Goal: Task Accomplishment & Management: Use online tool/utility

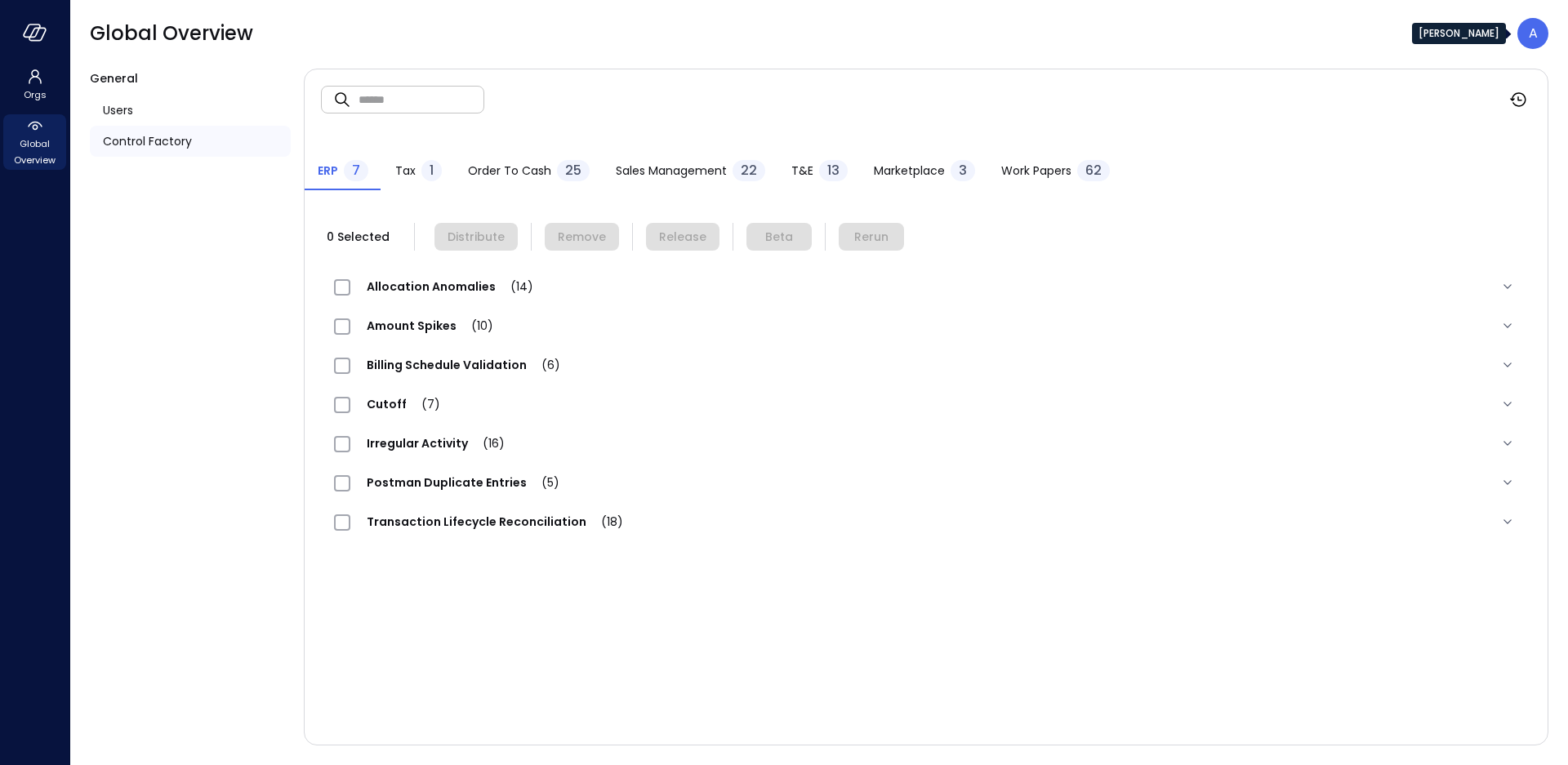
click at [1541, 37] on div "A" at bounding box center [1533, 33] width 31 height 31
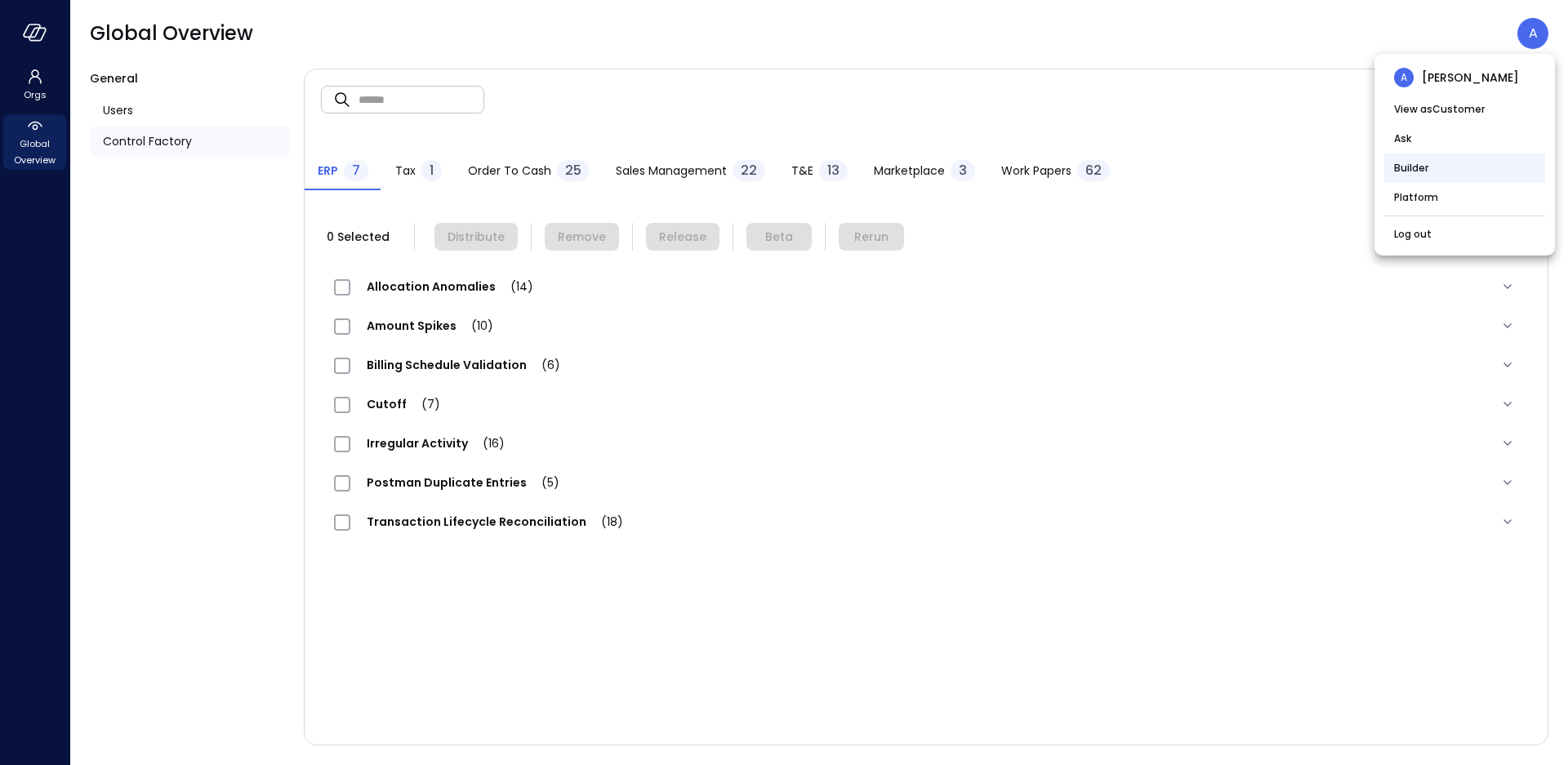
click at [1427, 170] on li "Builder" at bounding box center [1465, 168] width 161 height 29
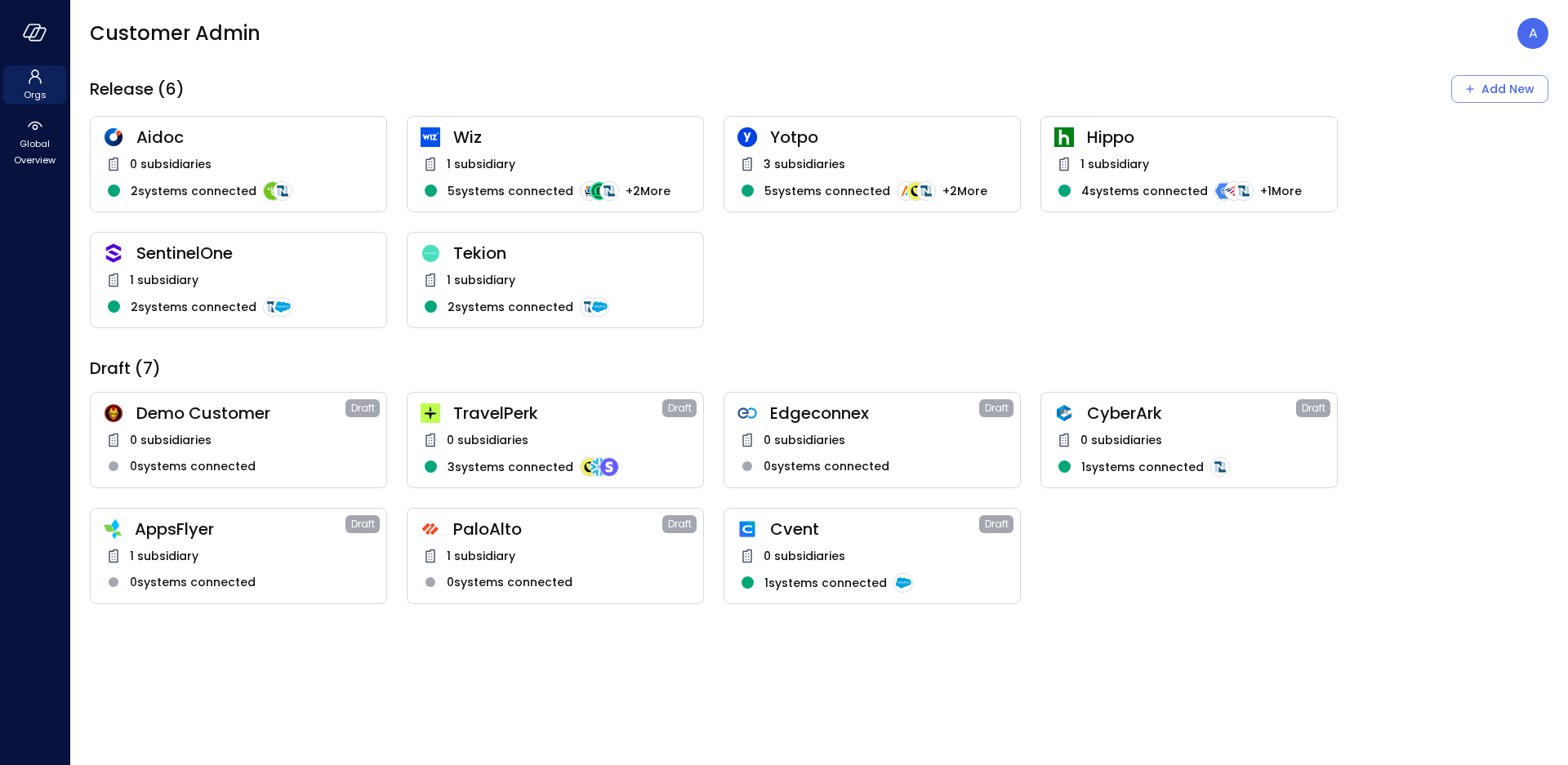
click at [486, 164] on span "1 subsidiary" at bounding box center [481, 163] width 69 height 18
click at [477, 154] on div "1 subsidiary" at bounding box center [554, 163] width 269 height 20
click at [298, 259] on span "SentinelOne" at bounding box center [254, 253] width 237 height 21
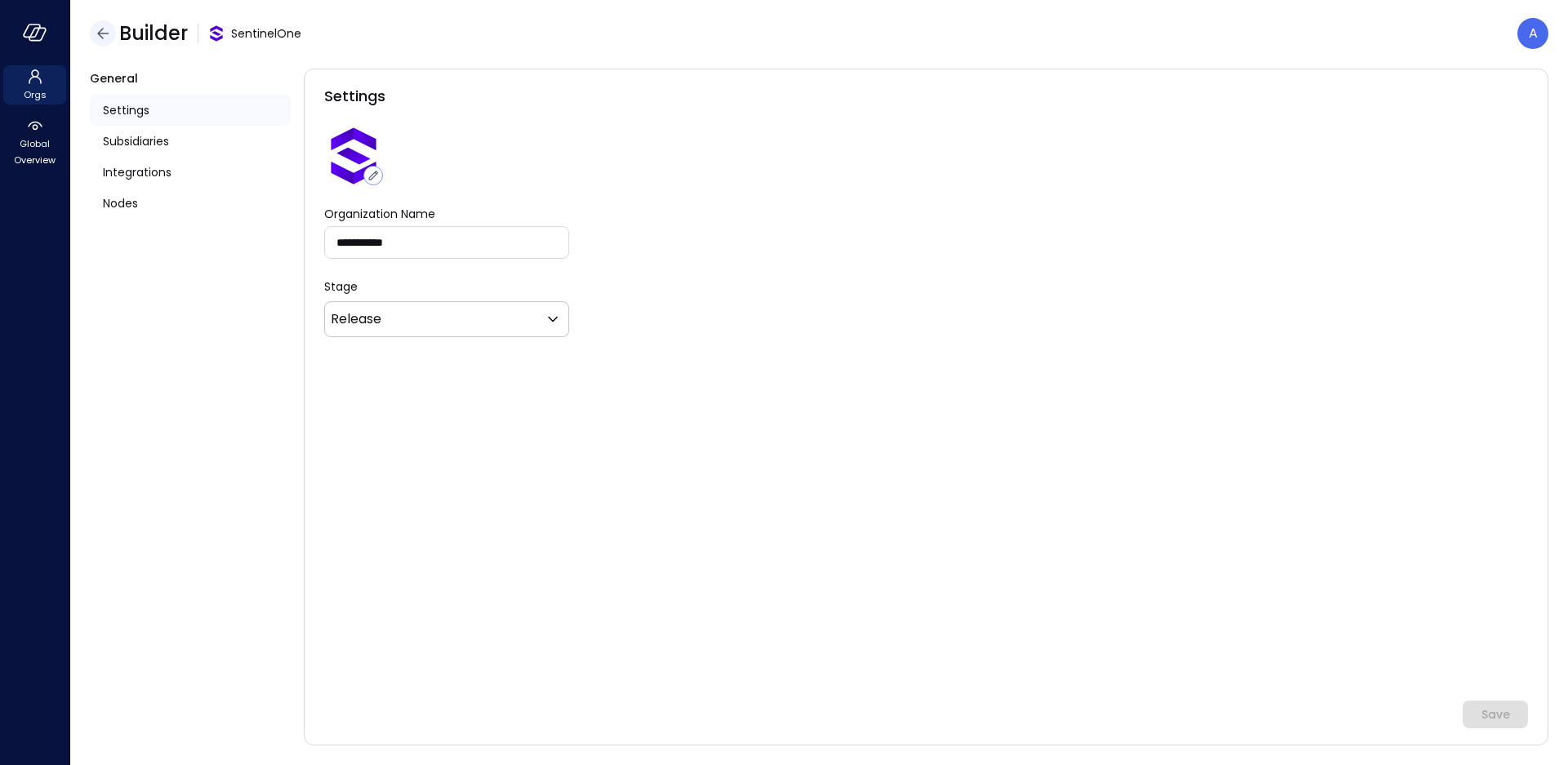
click at [96, 28] on icon "button" at bounding box center [103, 33] width 20 height 20
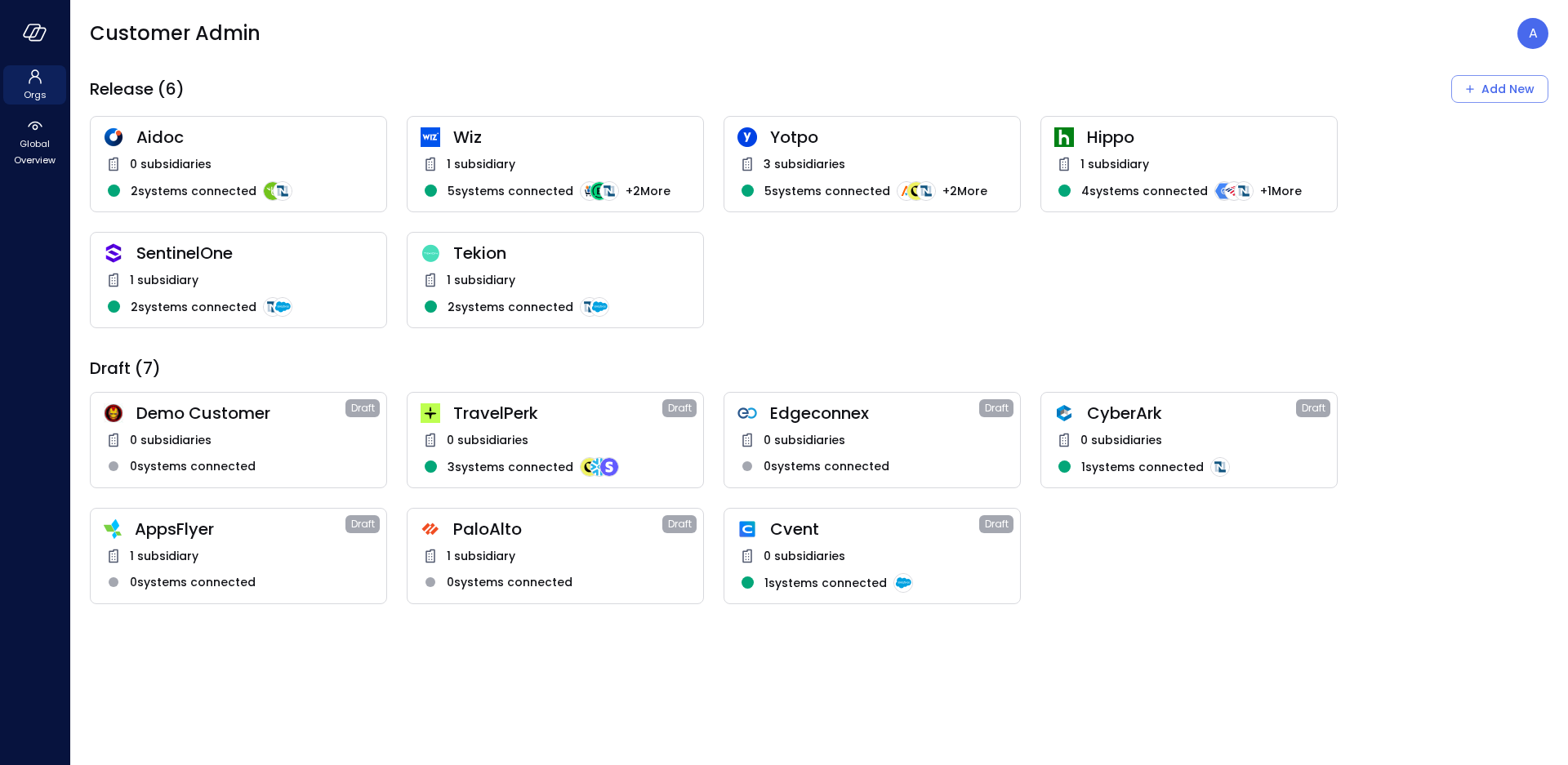
click at [547, 170] on div "1 subsidiary" at bounding box center [554, 163] width 269 height 20
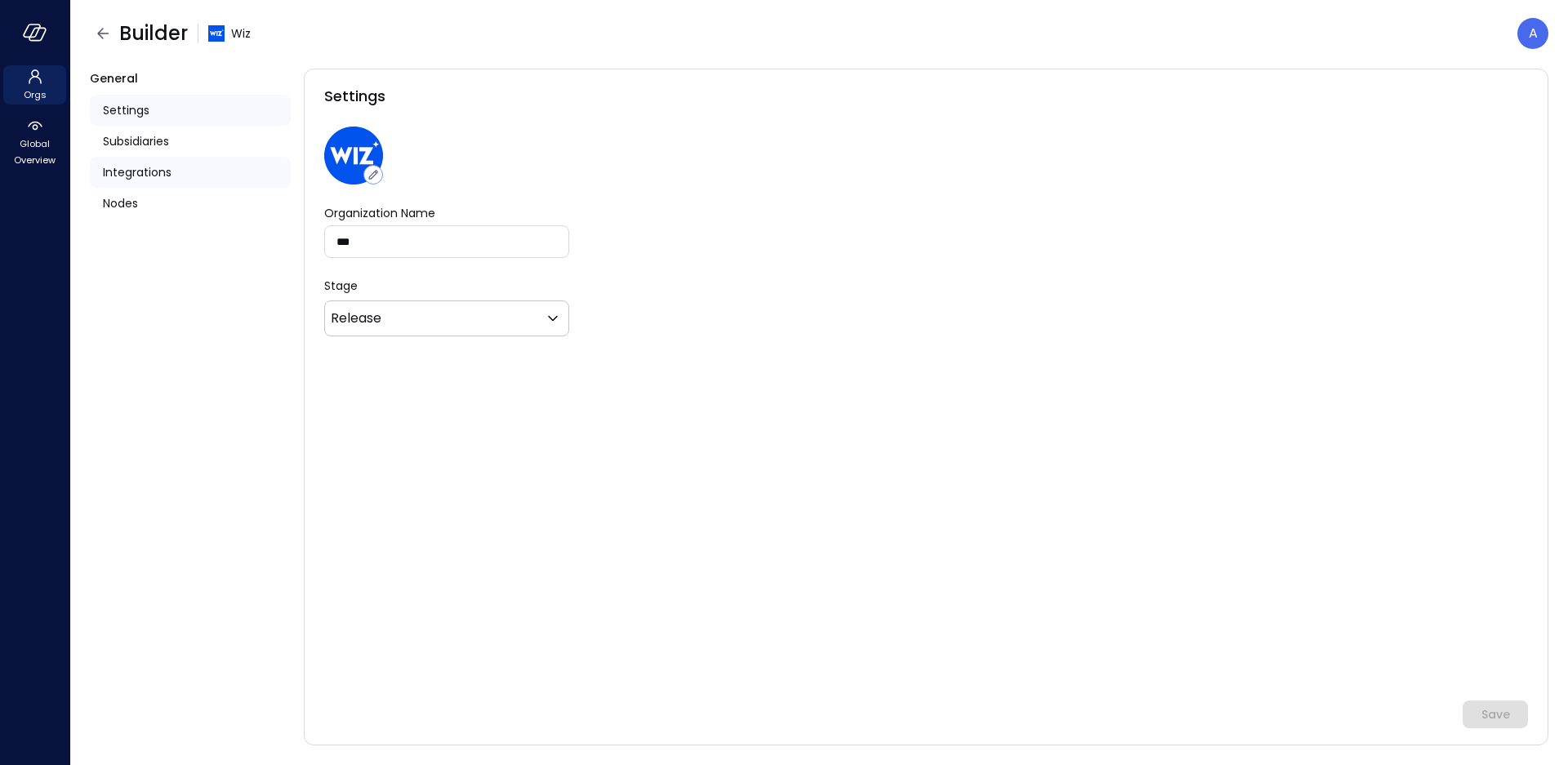
click at [166, 172] on span "Integrations" at bounding box center [137, 172] width 69 height 18
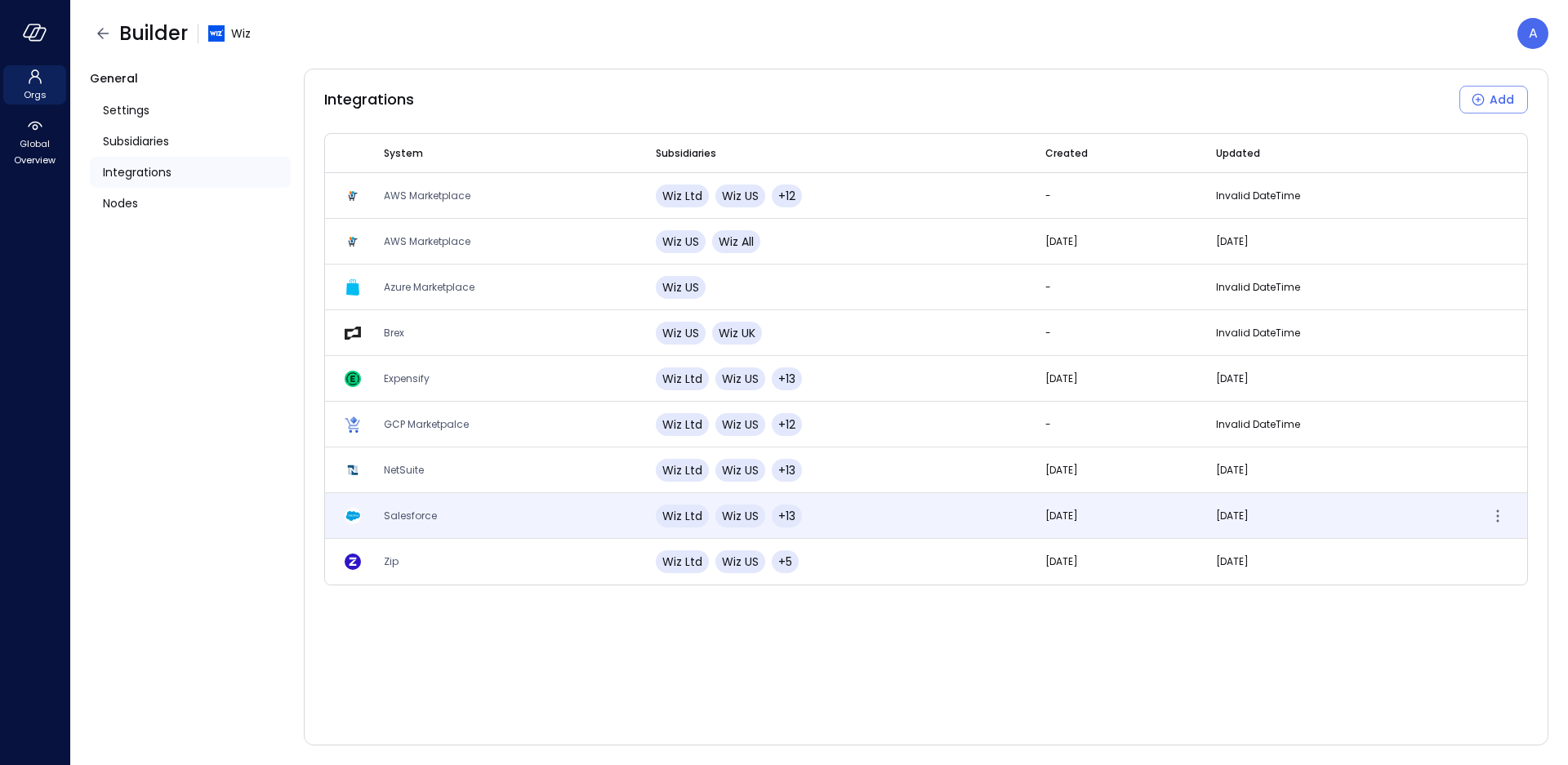
click at [429, 522] on td "Salesforce" at bounding box center [501, 516] width 272 height 45
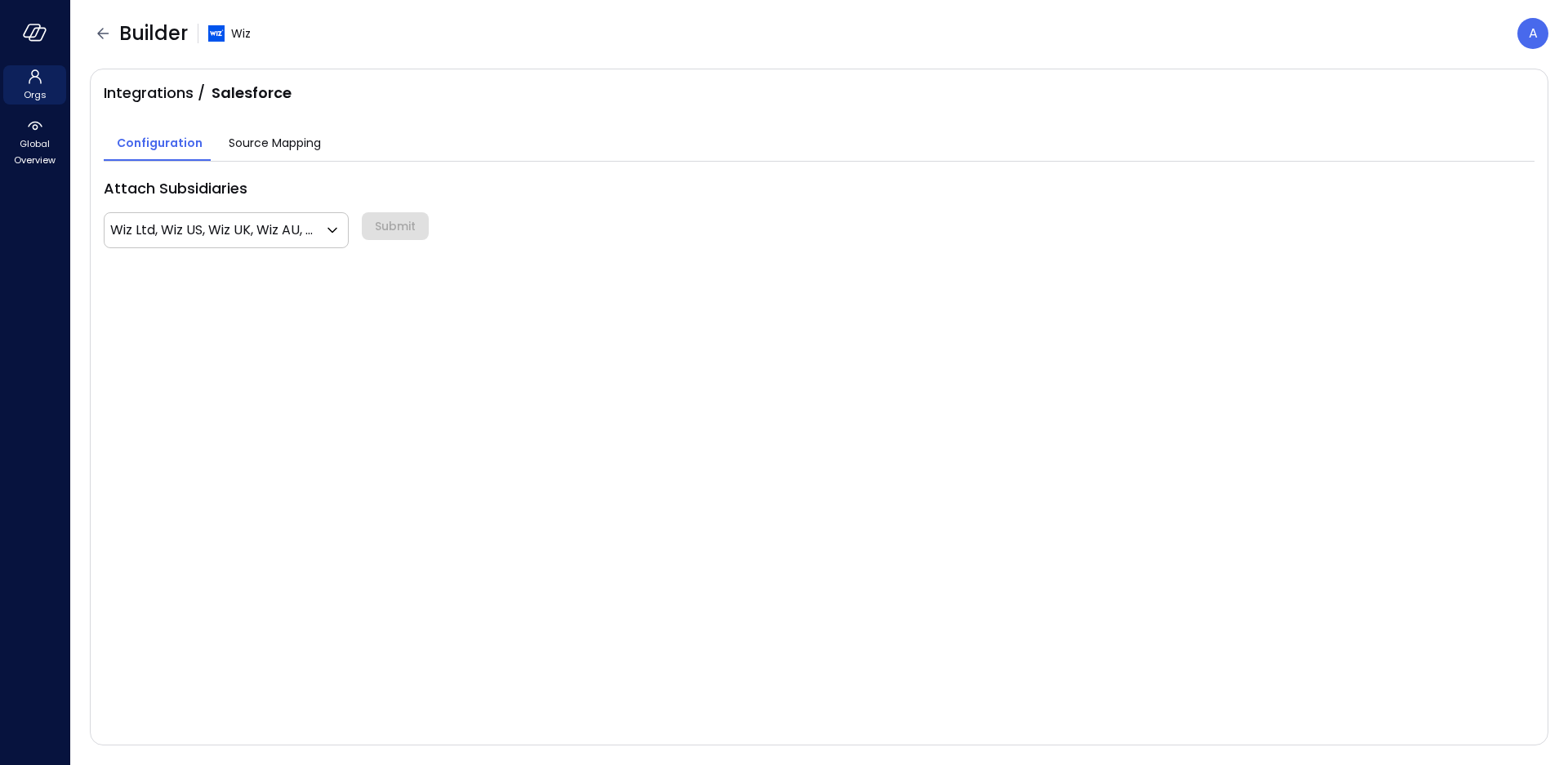
click at [304, 150] on span "Source Mapping" at bounding box center [275, 143] width 93 height 18
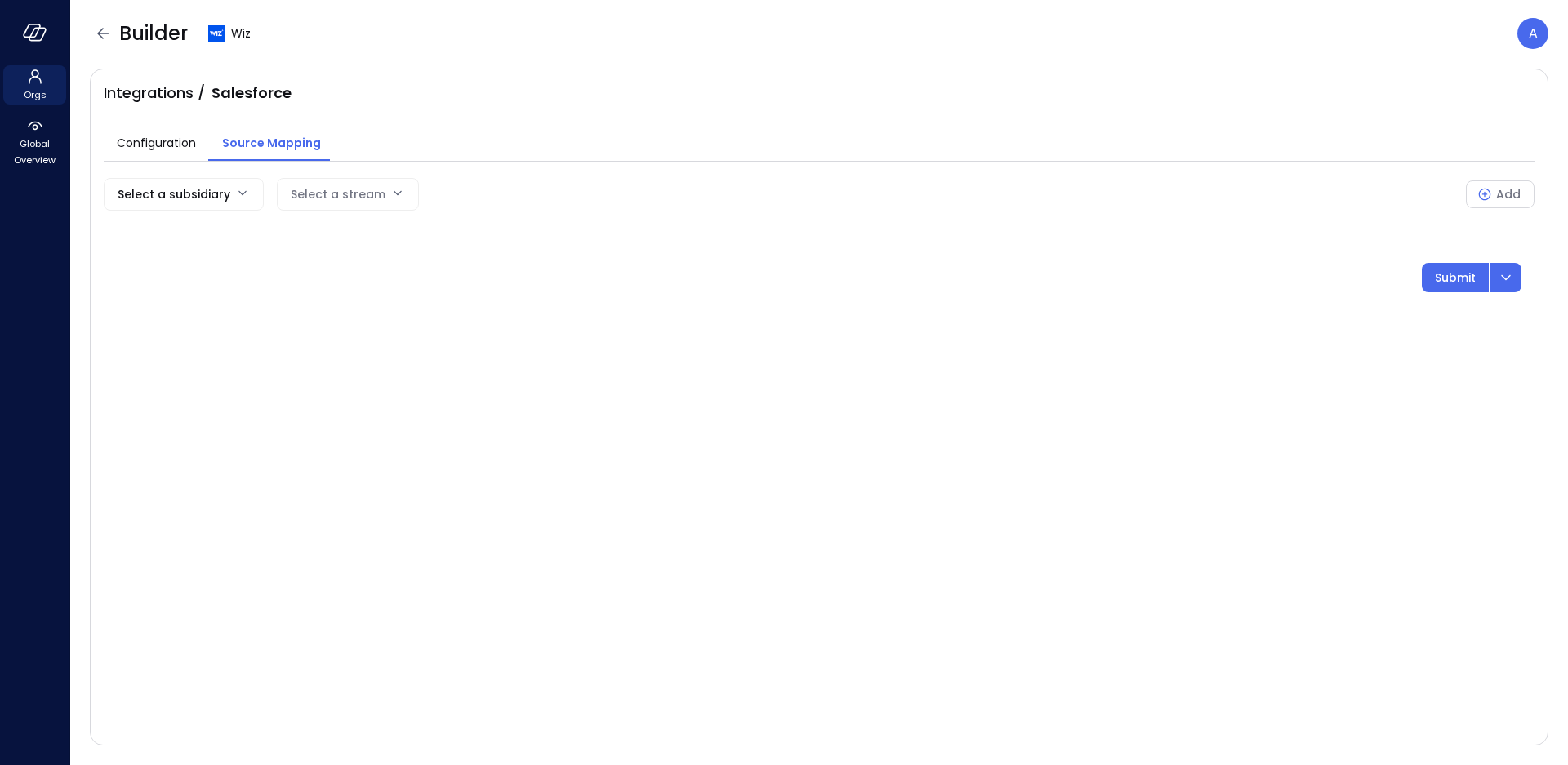
click at [215, 199] on body "Orgs Global Overview Builder Wiz A Integrations / Salesforce Configuration Sour…" at bounding box center [784, 382] width 1568 height 765
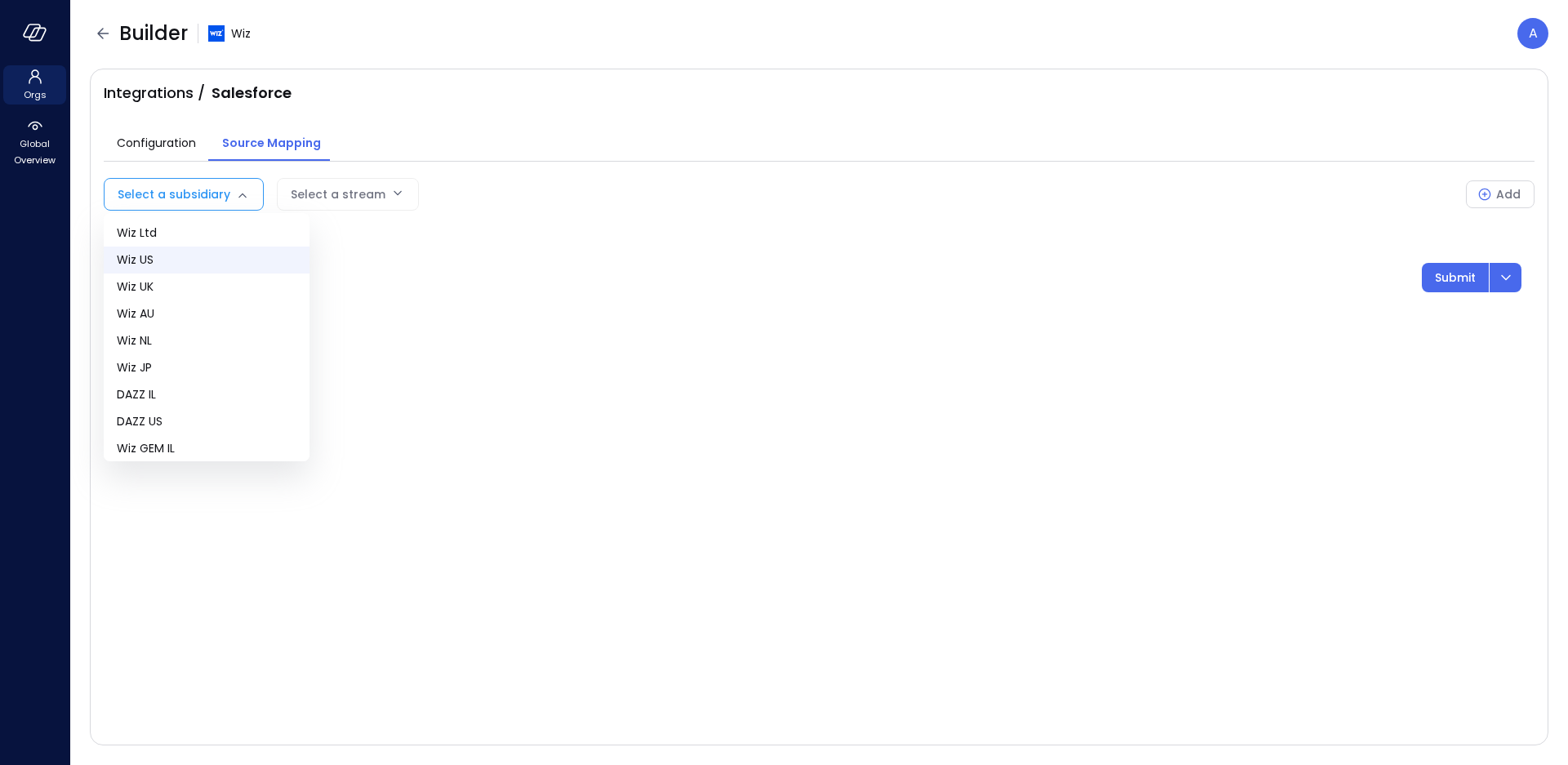
click at [182, 264] on span "Wiz US" at bounding box center [207, 260] width 179 height 17
type input "**"
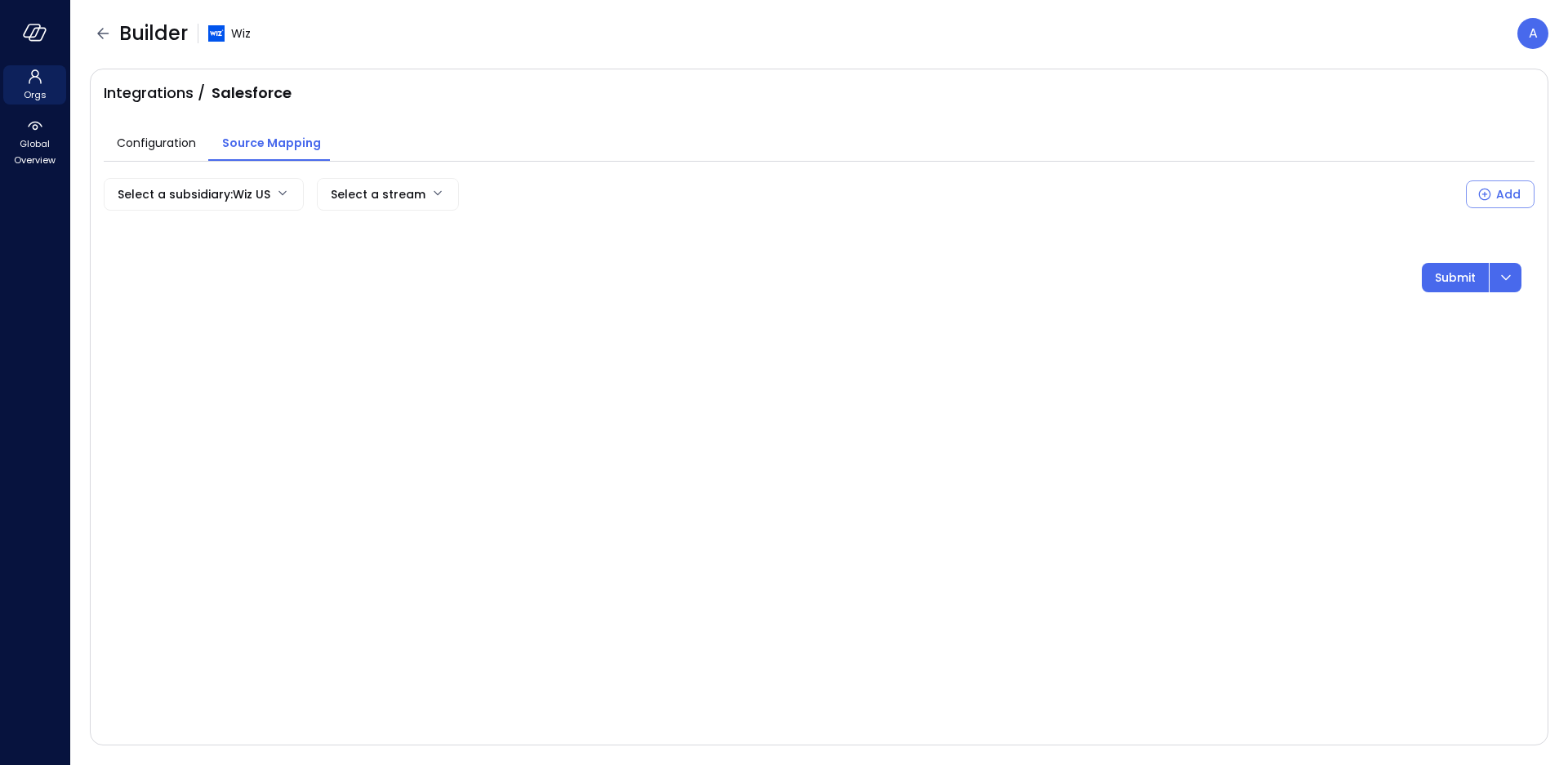
click at [346, 201] on div "Select a stream" at bounding box center [378, 194] width 94 height 31
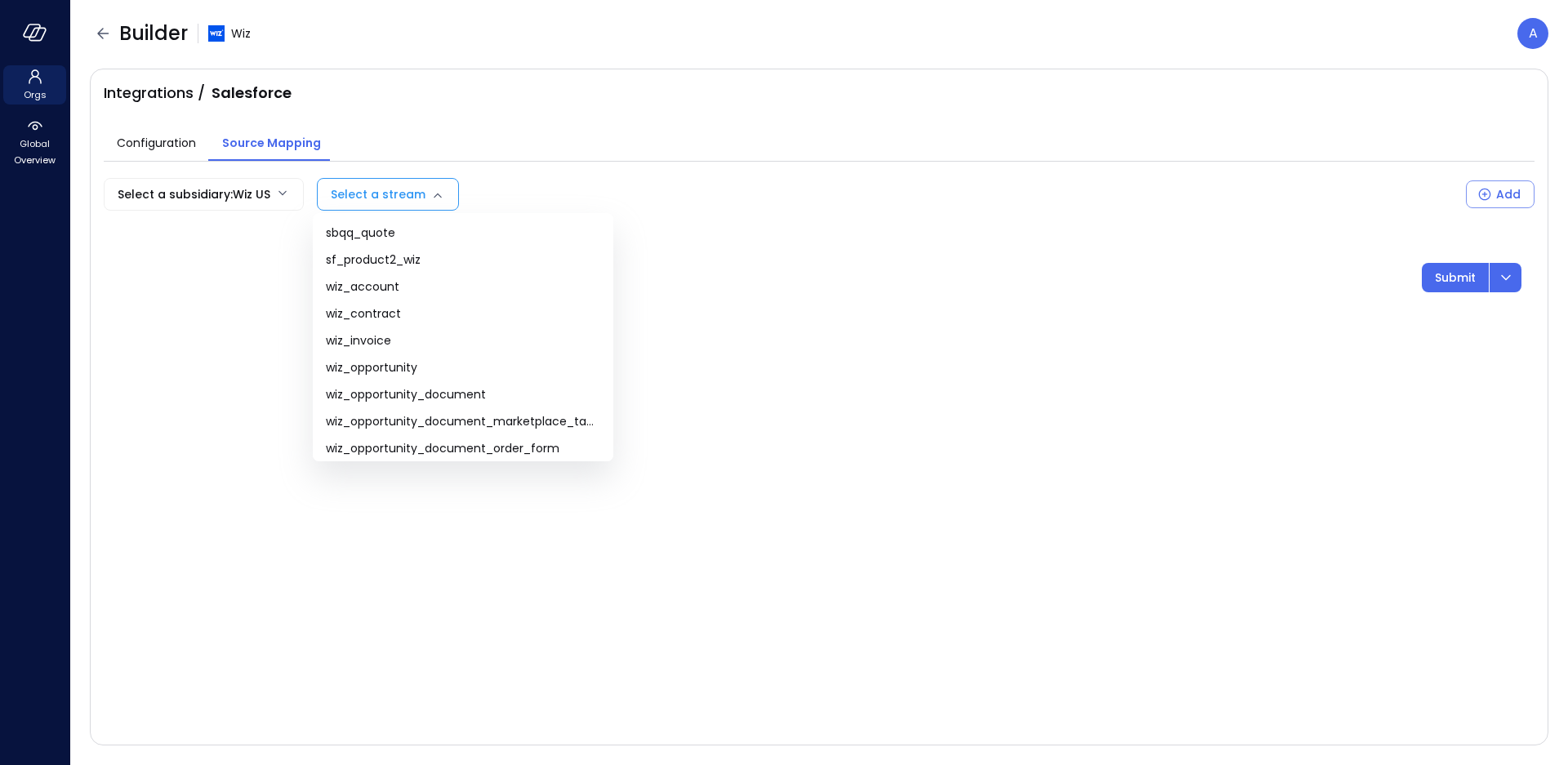
click at [401, 201] on body "Orgs Global Overview Builder Wiz A Integrations / Salesforce Configuration Sour…" at bounding box center [784, 382] width 1568 height 765
click at [546, 366] on span "wiz_opportunity" at bounding box center [463, 367] width 275 height 17
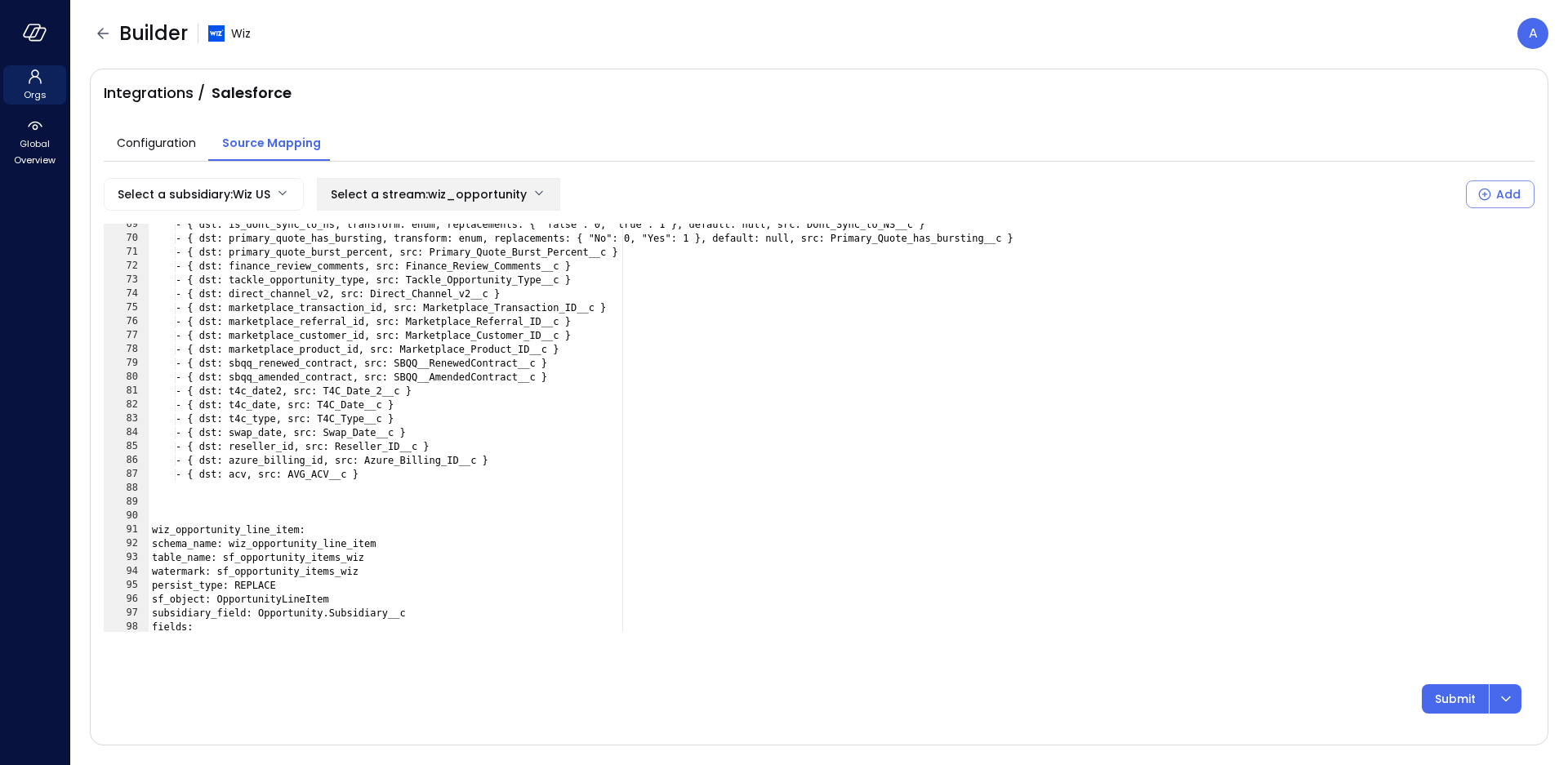
scroll to position [808, 0]
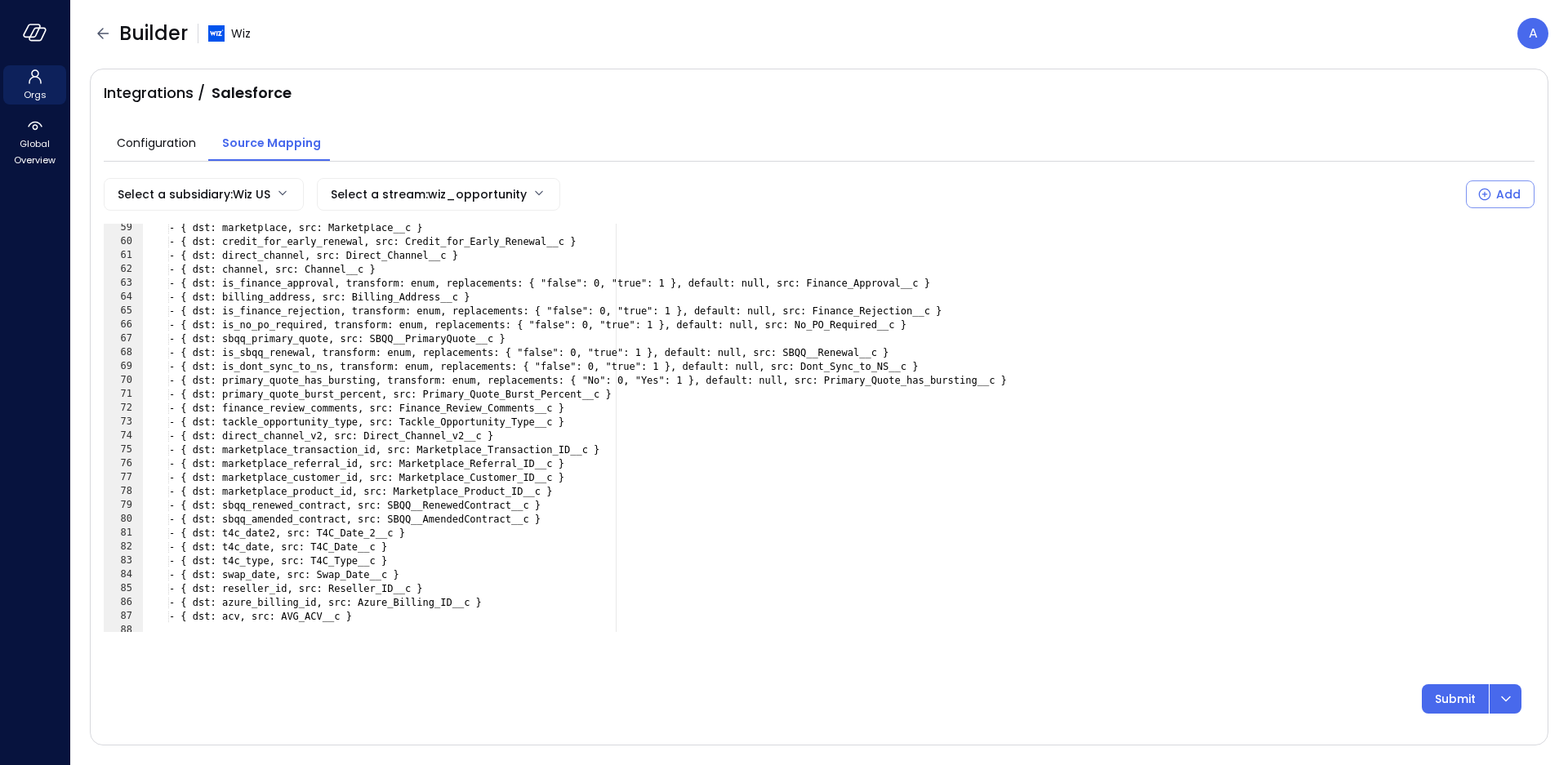
click at [467, 196] on body "**********" at bounding box center [784, 382] width 1568 height 765
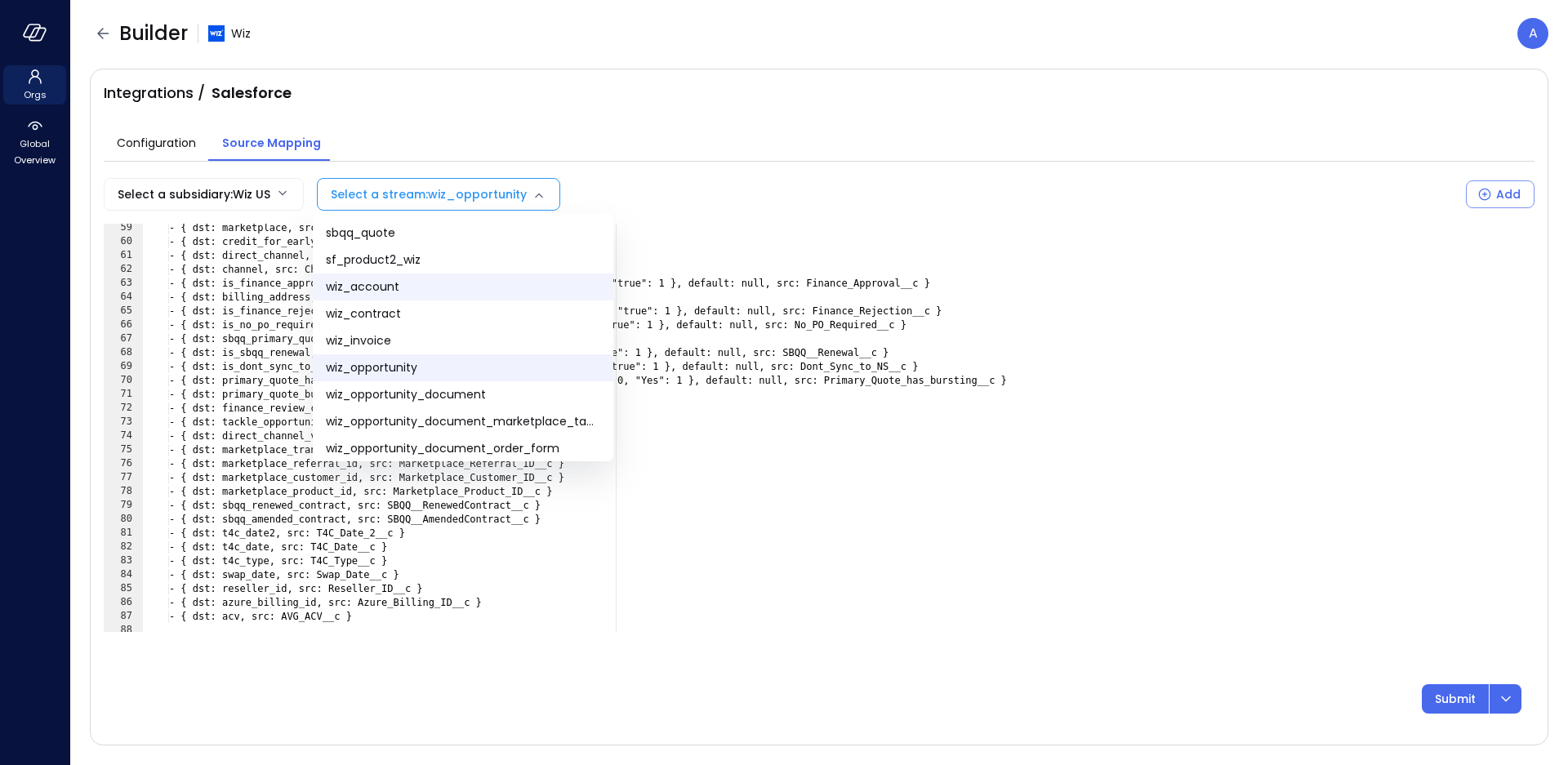
click at [490, 281] on span "wiz_account" at bounding box center [463, 287] width 275 height 17
type input "**********"
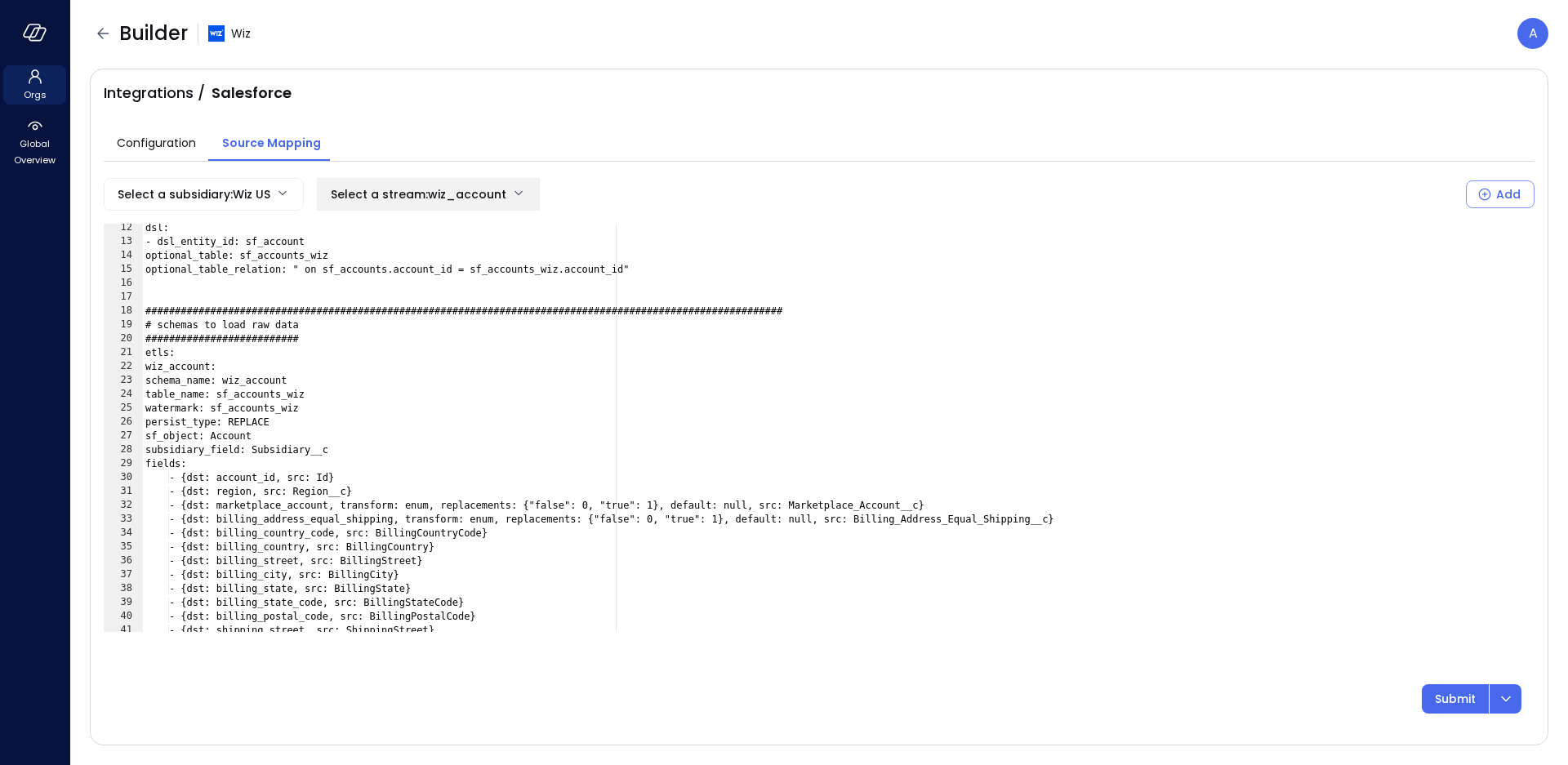
scroll to position [255, 0]
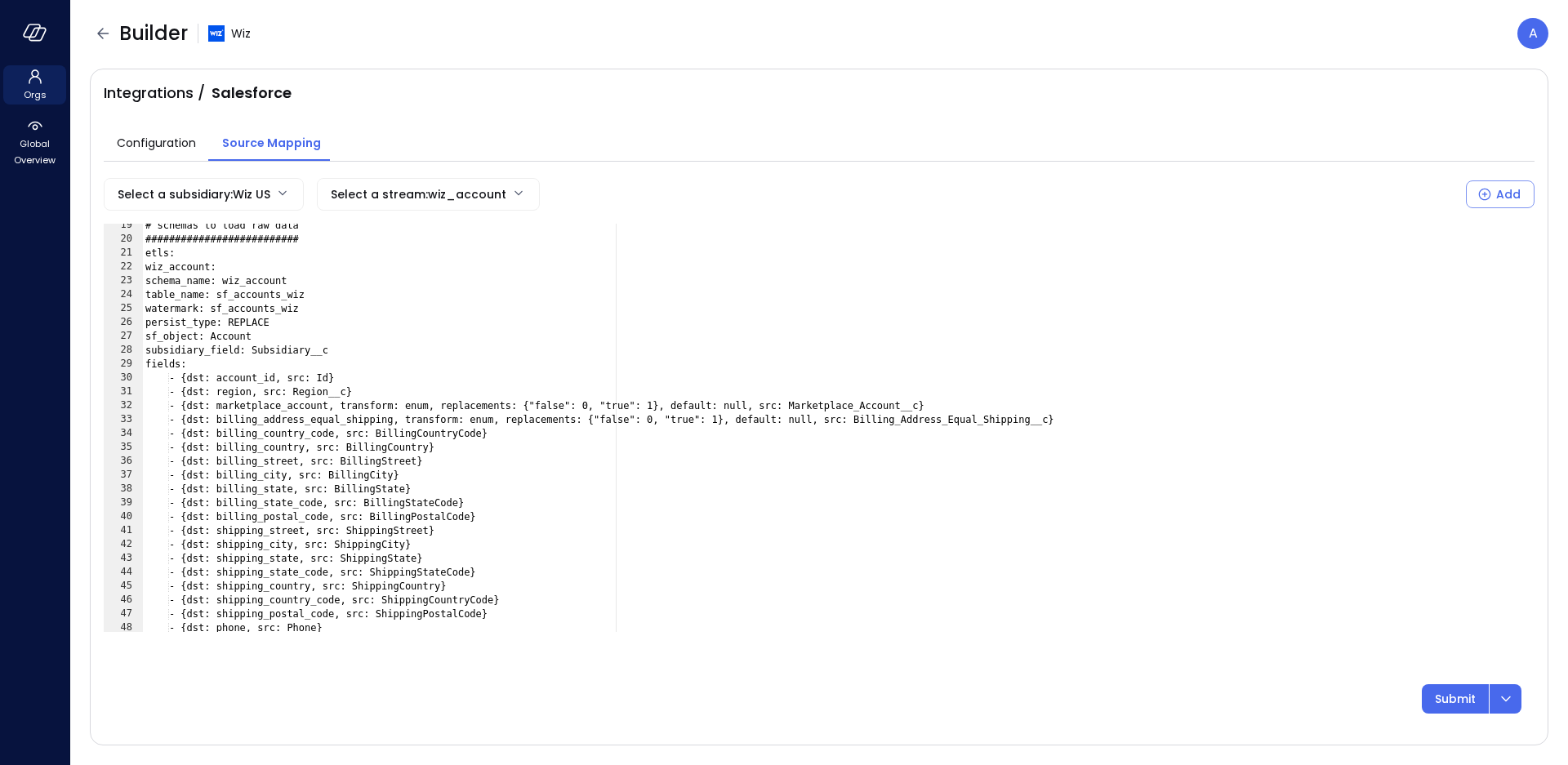
click at [606, 126] on div "Configuration Source Mapping" at bounding box center [819, 132] width 1431 height 58
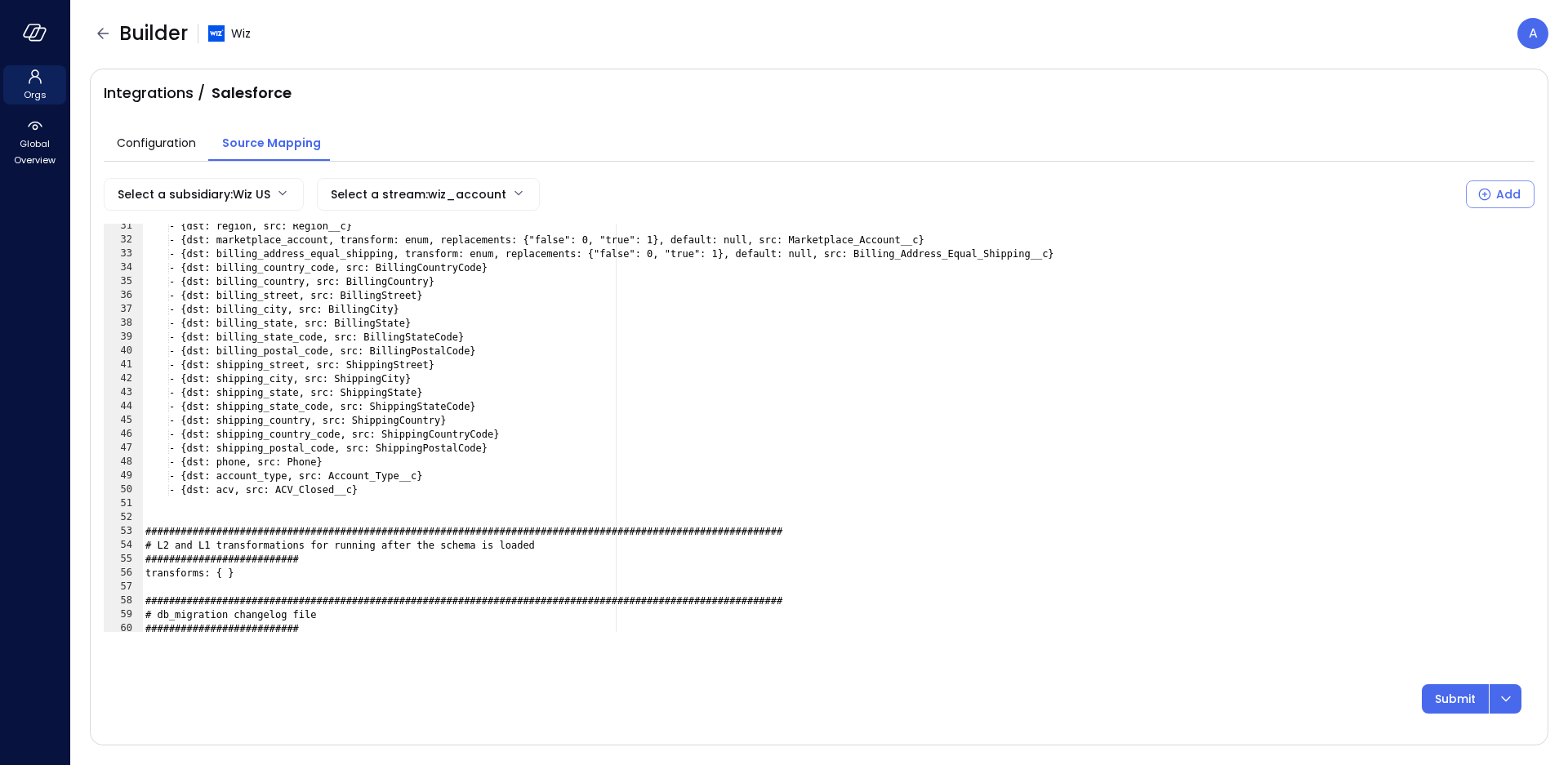
scroll to position [327, 0]
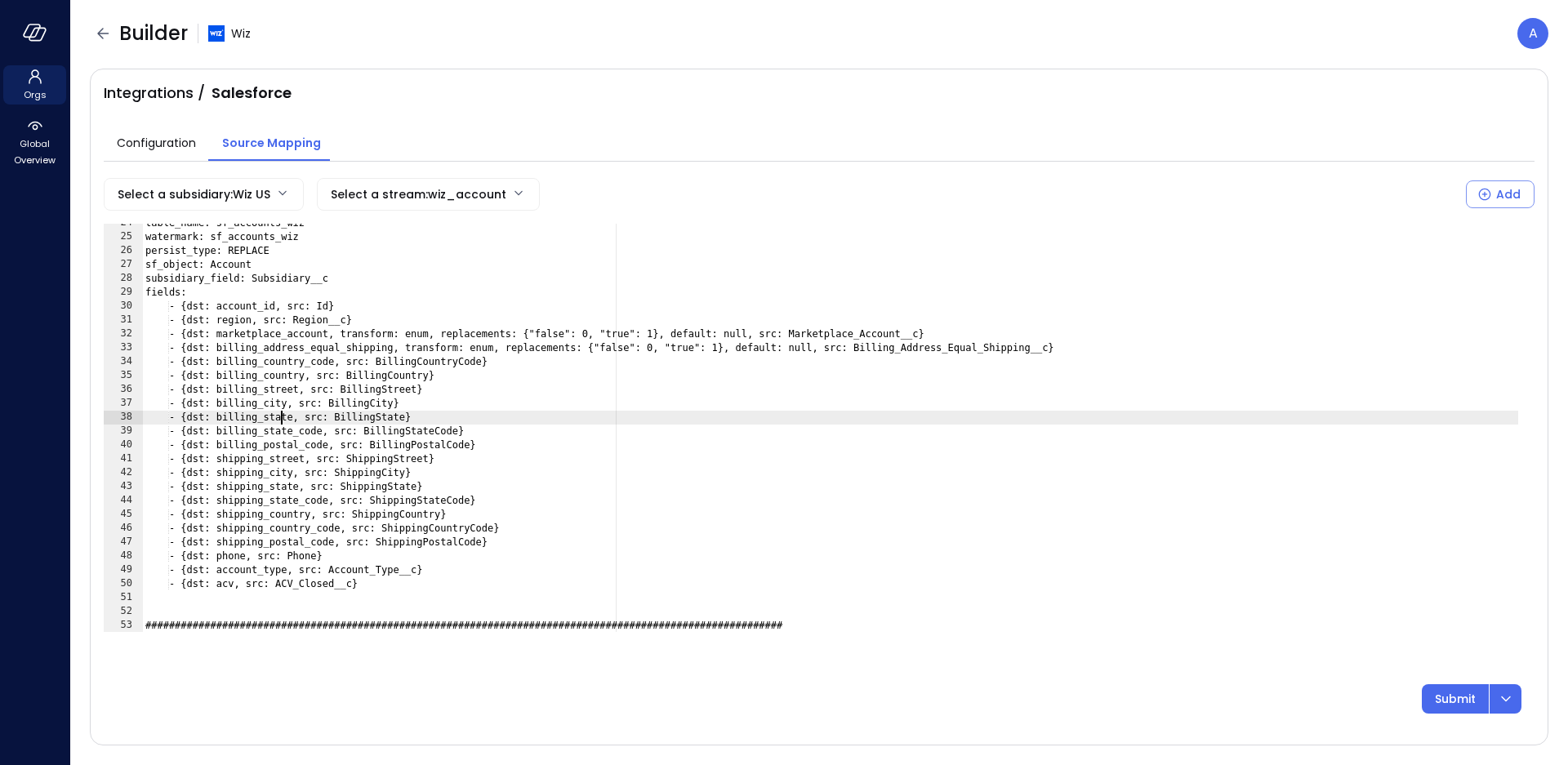
click at [279, 414] on div "table_name: sf_accounts_wiz watermark: sf_accounts_wiz persist_type: REPLACE sf…" at bounding box center [830, 434] width 1377 height 436
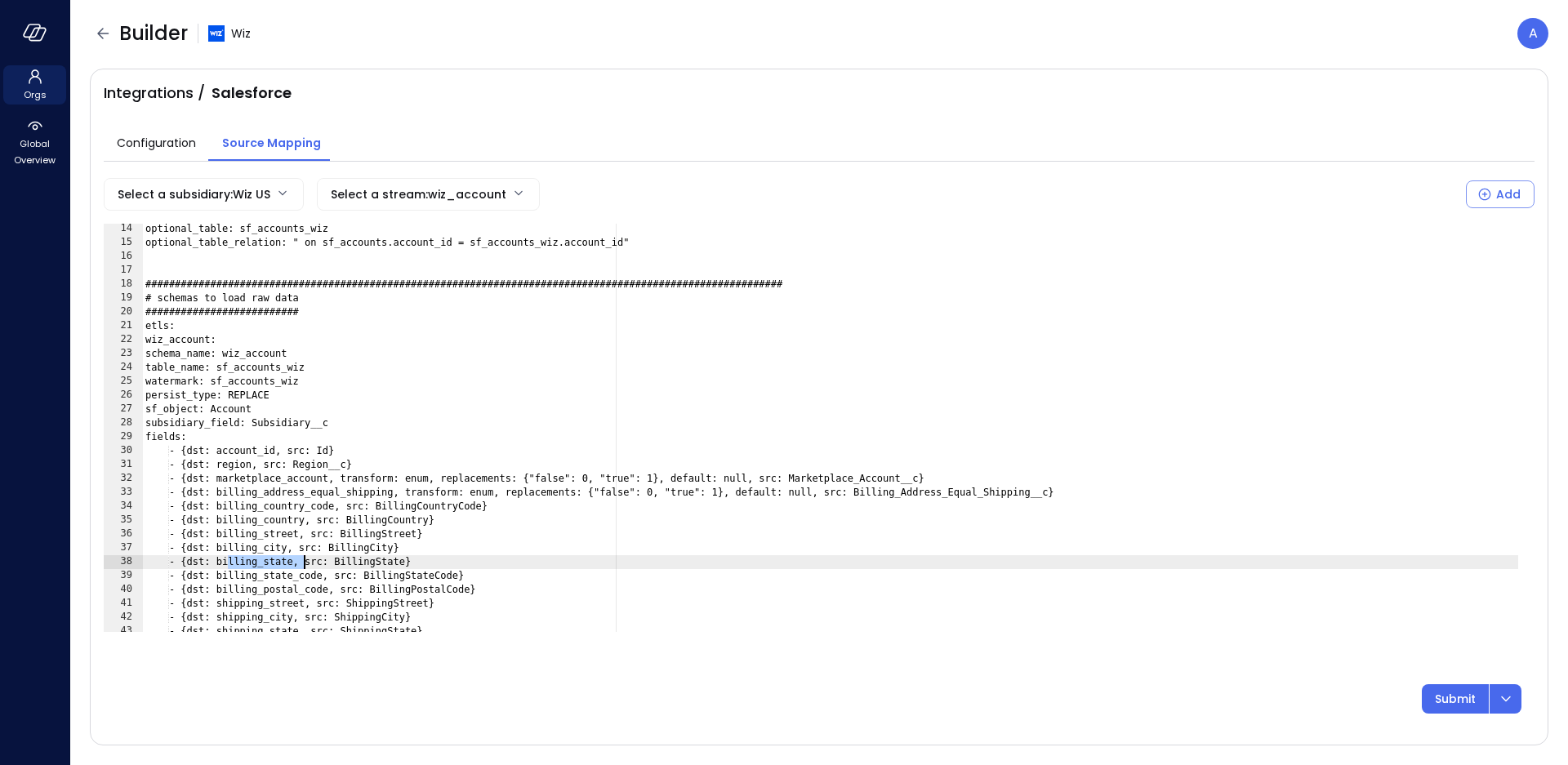
scroll to position [0, 0]
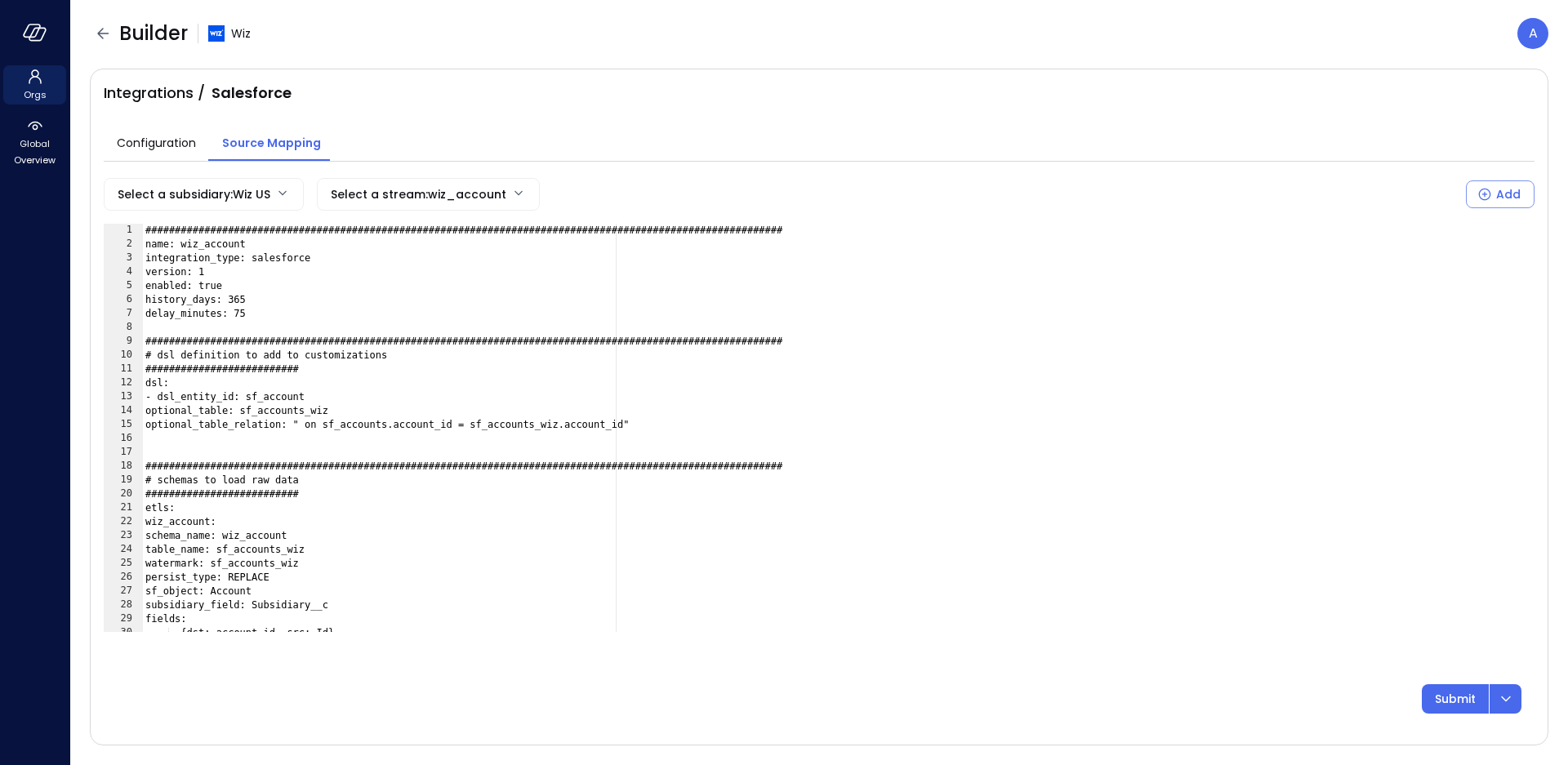
click at [619, 356] on div "###############################################################################…" at bounding box center [830, 442] width 1377 height 436
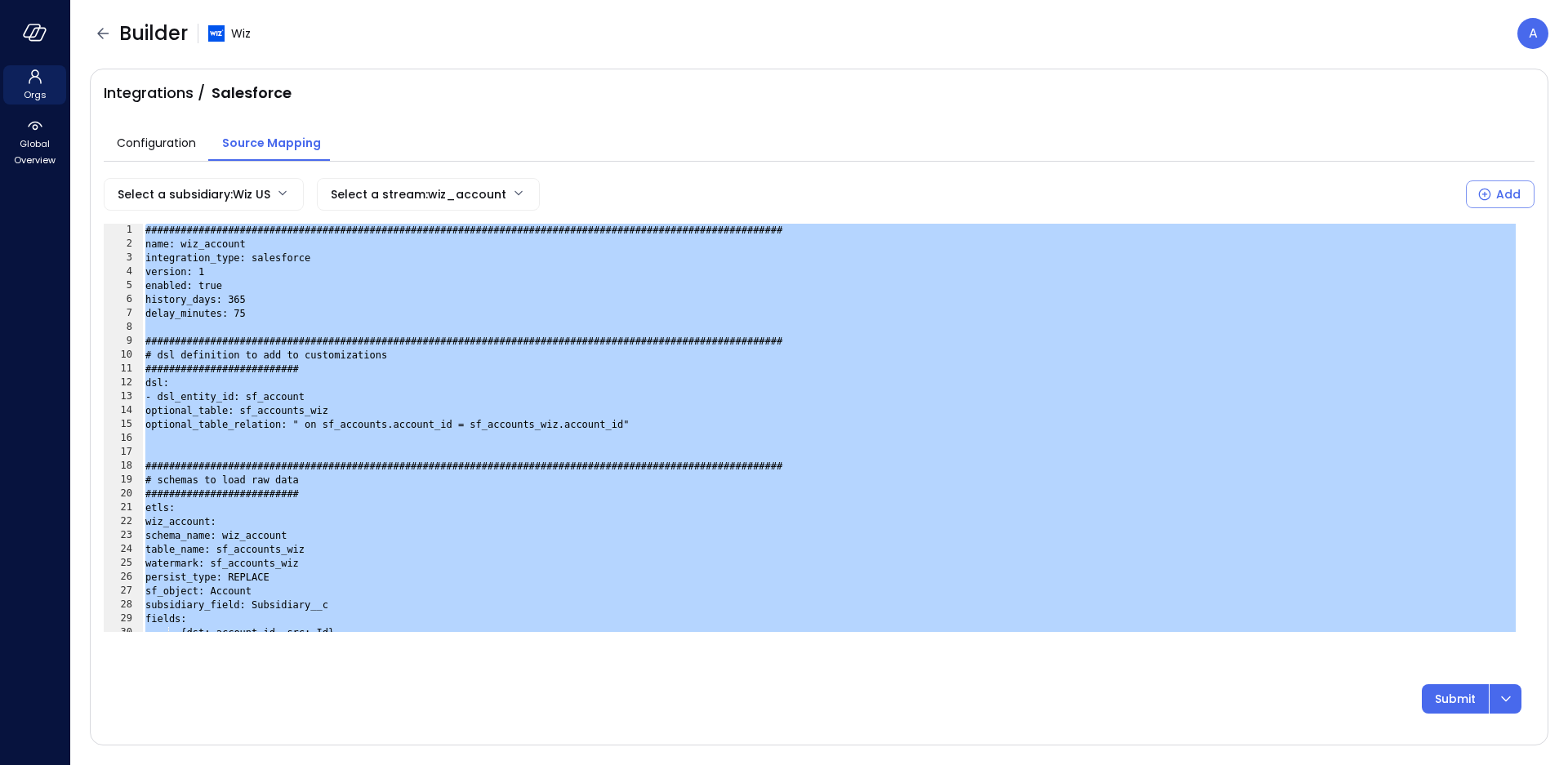
click at [330, 246] on div "###############################################################################…" at bounding box center [830, 442] width 1377 height 436
click at [276, 301] on div "###############################################################################…" at bounding box center [830, 442] width 1377 height 436
type textarea "**********"
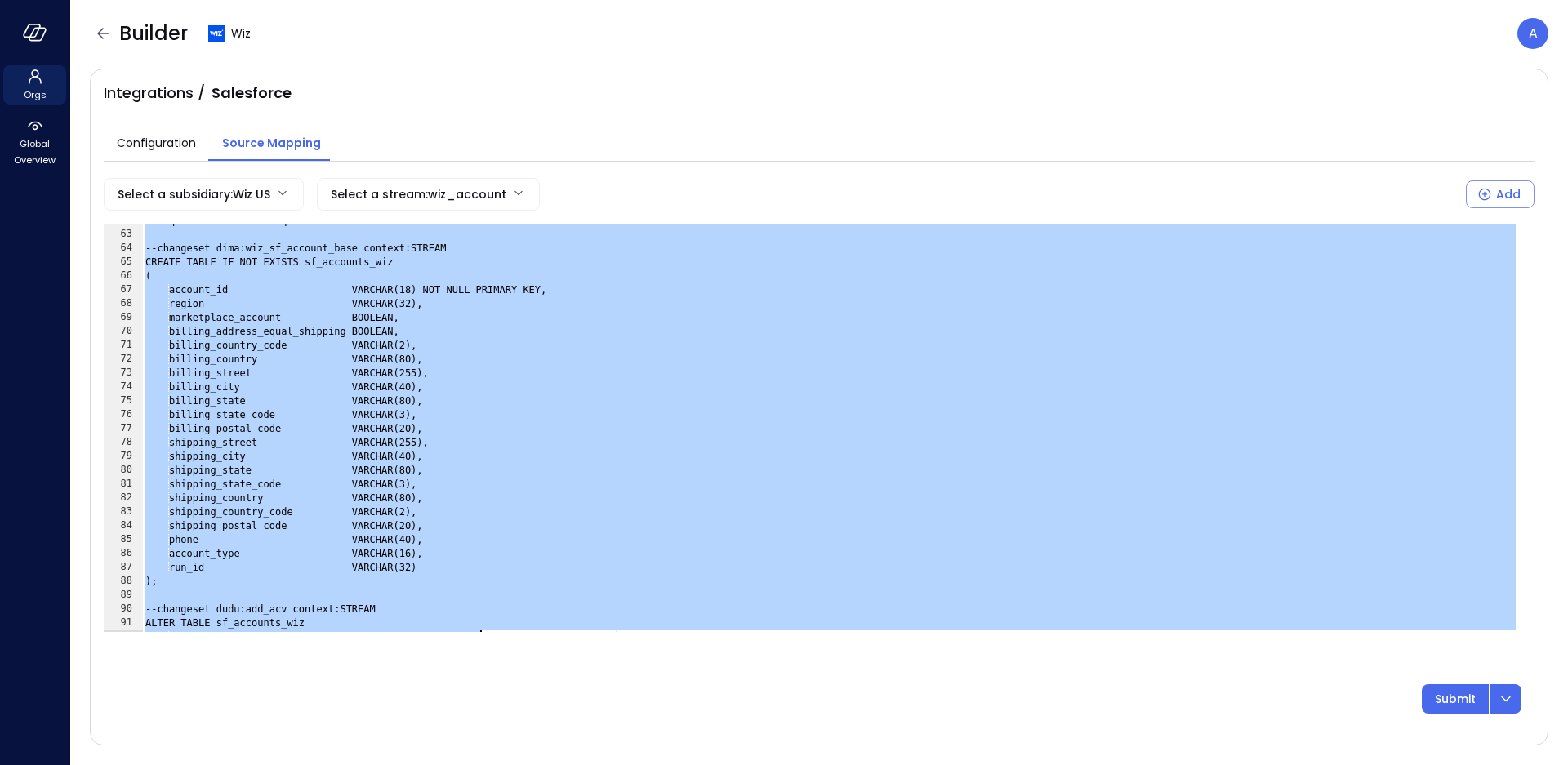
scroll to position [869, 0]
